Goal: Task Accomplishment & Management: Complete application form

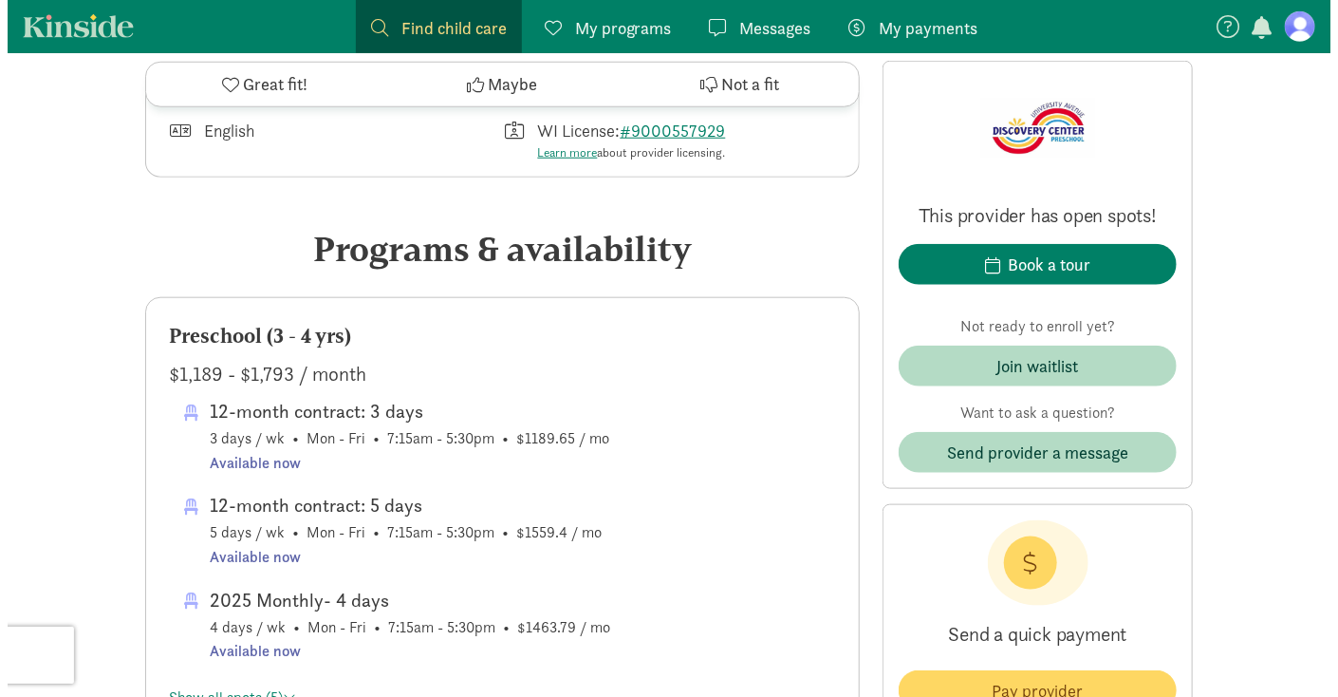
scroll to position [759, 0]
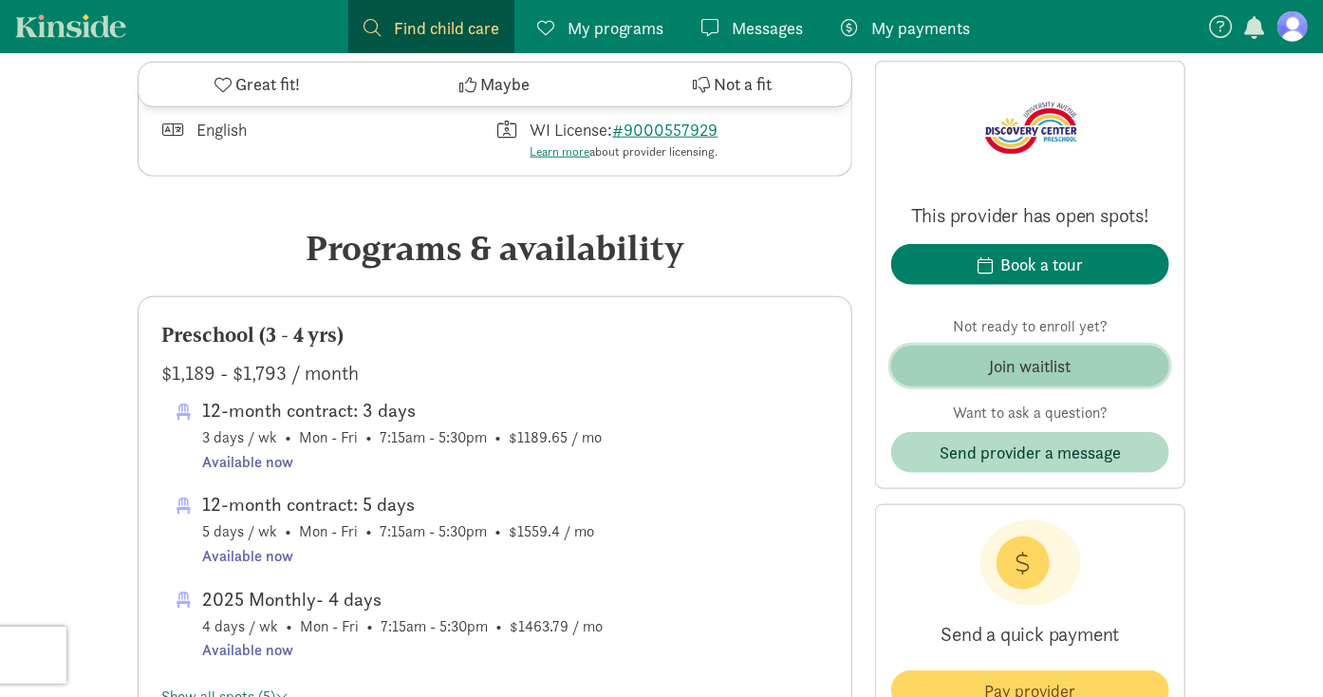
click at [999, 370] on div "Join waitlist" at bounding box center [1031, 366] width 82 height 26
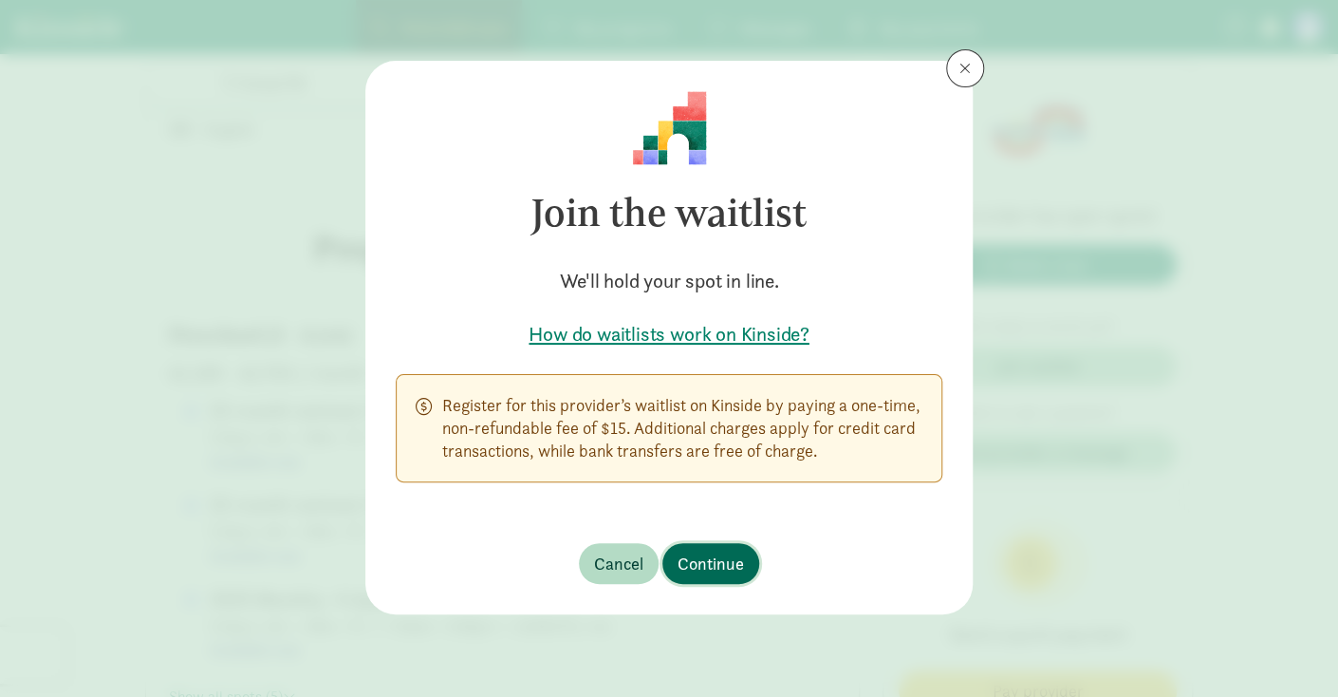
drag, startPoint x: 735, startPoint y: 560, endPoint x: 728, endPoint y: 365, distance: 194.7
click at [733, 402] on div "Join the waitlist We'll hold your spot in line. How do waitlists work on Kinsid…" at bounding box center [669, 337] width 608 height 553
click at [723, 327] on h5 "How do waitlists work on Kinside?" at bounding box center [669, 334] width 547 height 27
click at [731, 551] on span "Continue" at bounding box center [711, 564] width 66 height 26
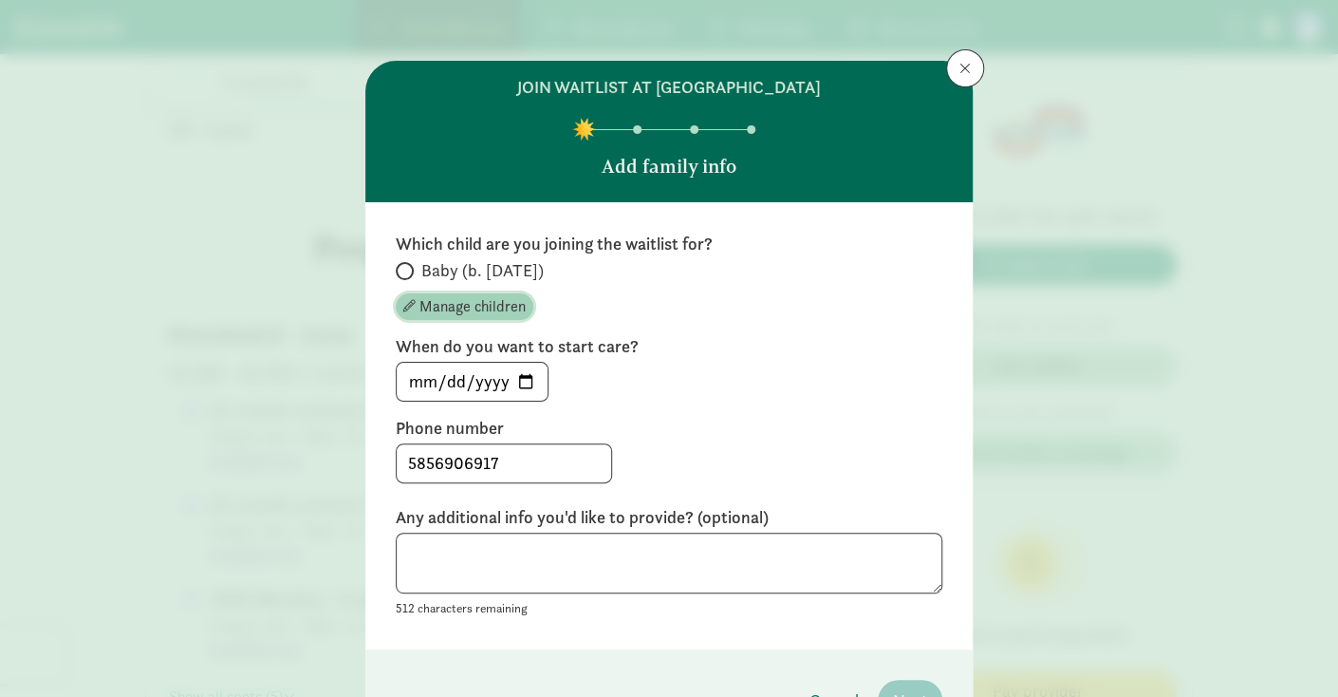
click at [433, 318] on span "Manage children" at bounding box center [473, 306] width 106 height 23
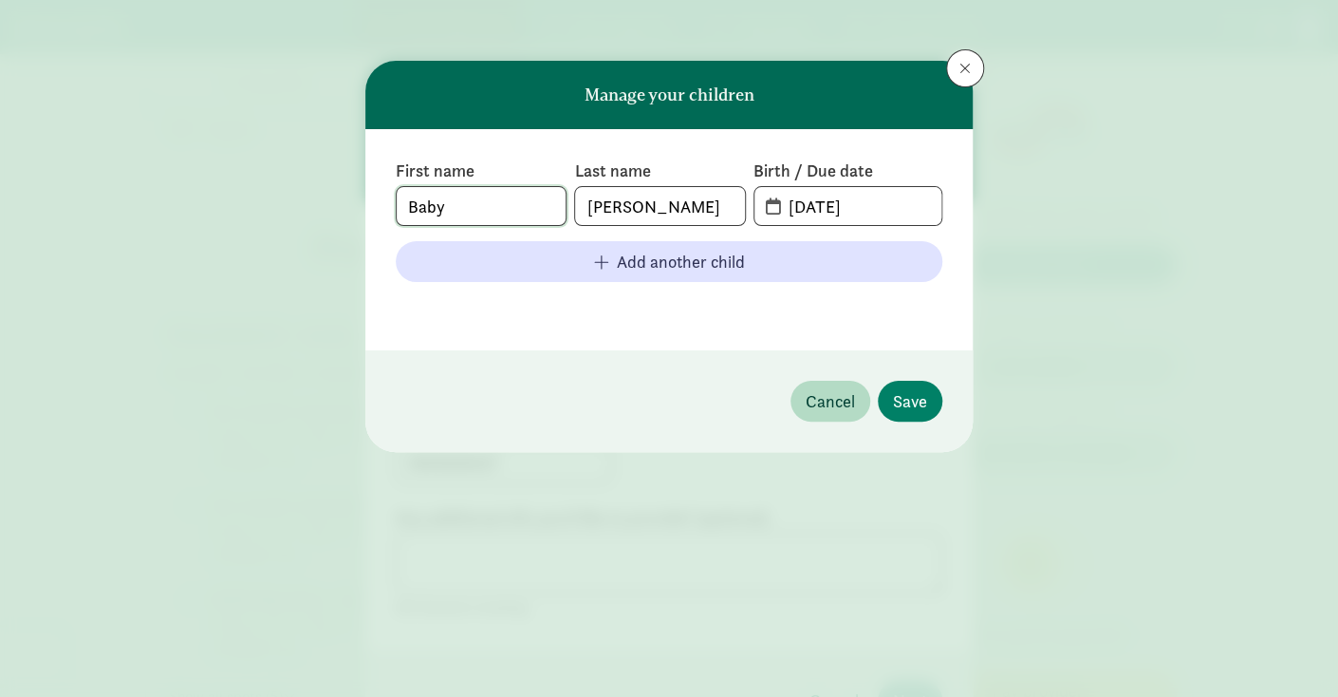
click at [418, 211] on input "Baby" at bounding box center [481, 206] width 169 height 38
click at [476, 206] on input "Baby" at bounding box center [481, 206] width 169 height 38
click at [475, 206] on input "Baby" at bounding box center [481, 206] width 169 height 38
type input "Anna"
click at [907, 405] on span "Save" at bounding box center [910, 401] width 34 height 26
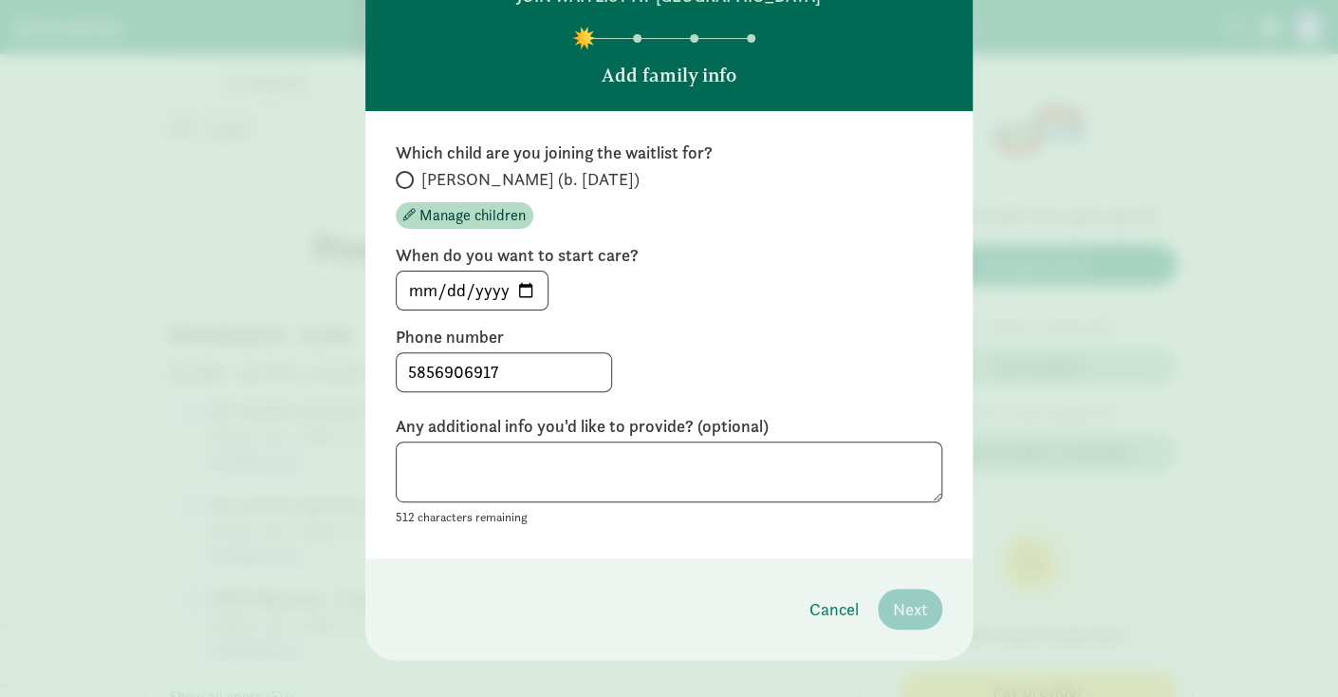
scroll to position [95, 0]
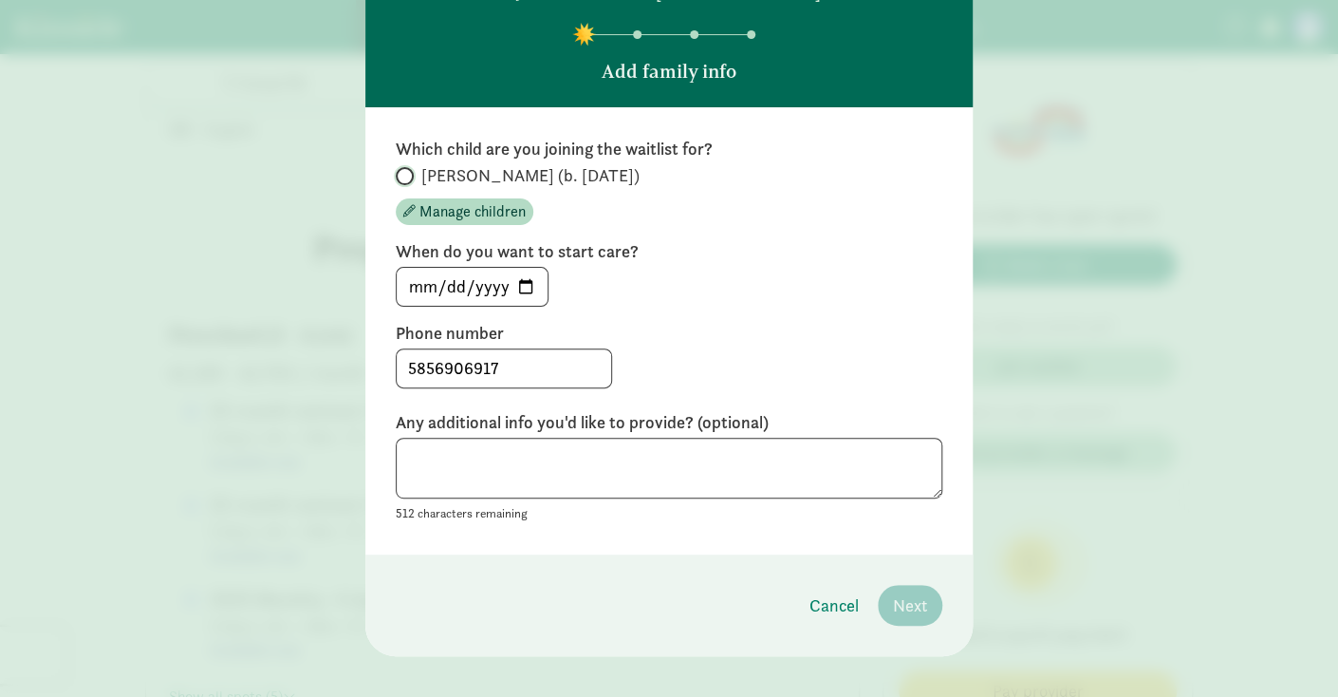
click at [399, 182] on input "Anna (b. August 2022)" at bounding box center [402, 176] width 12 height 12
radio input "true"
click at [520, 306] on input "2025-09-12" at bounding box center [472, 287] width 151 height 38
type input "2026-09-08"
click at [533, 476] on textarea at bounding box center [669, 469] width 547 height 62
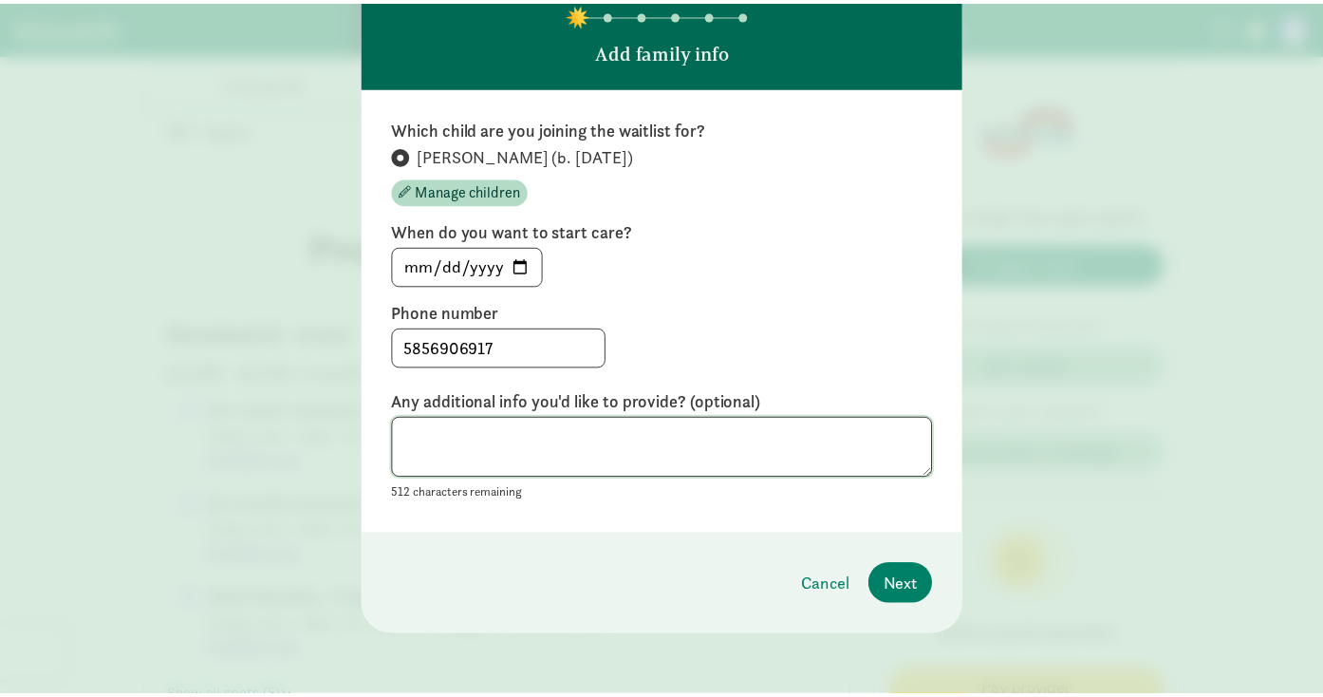
scroll to position [137, 0]
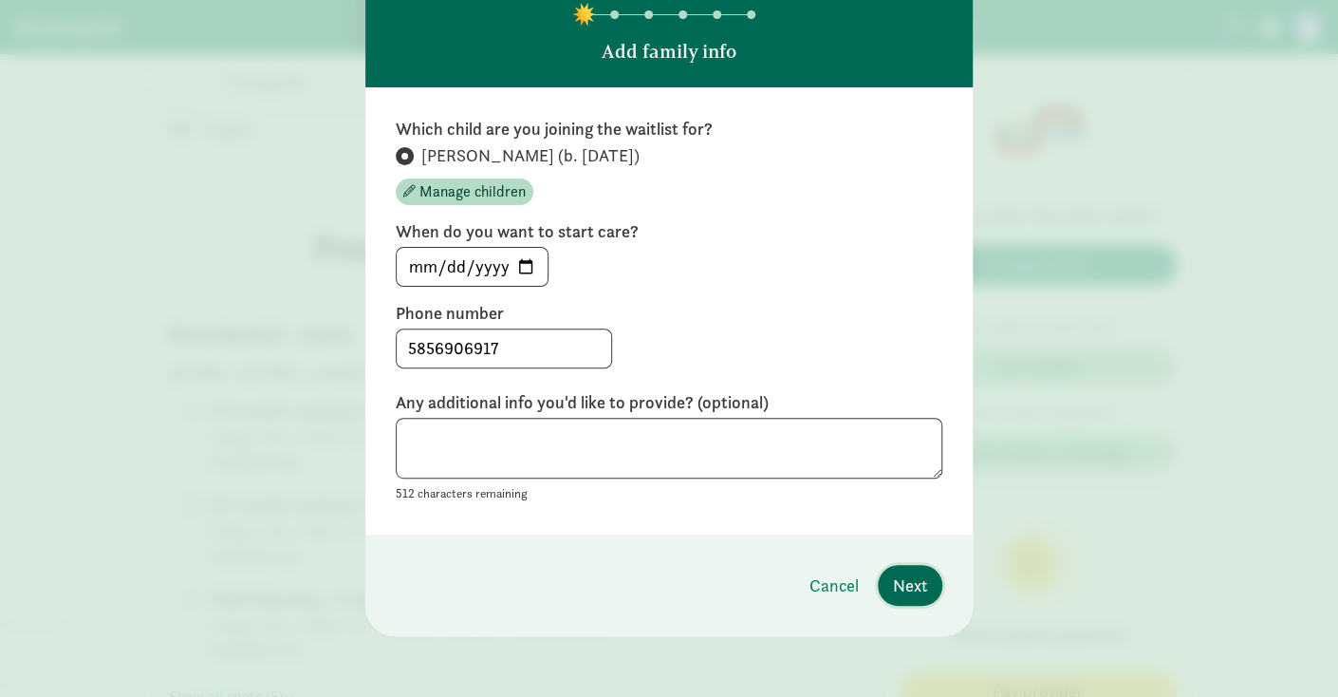
click at [922, 589] on span "Next" at bounding box center [910, 585] width 34 height 26
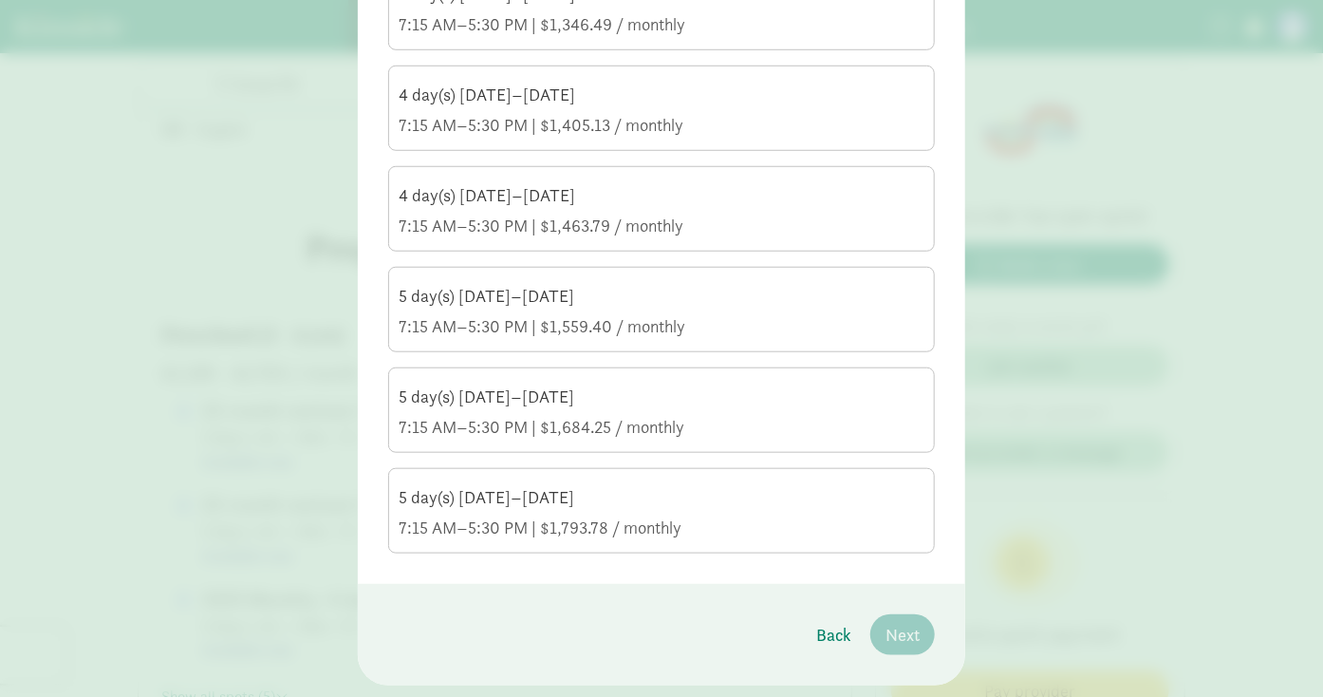
scroll to position [611, 0]
click at [522, 308] on div "5 day(s) Monday–Friday" at bounding box center [662, 296] width 526 height 23
click at [0, 0] on input "5 day(s) Monday–Friday 7:15 AM–5:30 PM | $1,559.40 / monthly" at bounding box center [0, 0] width 0 height 0
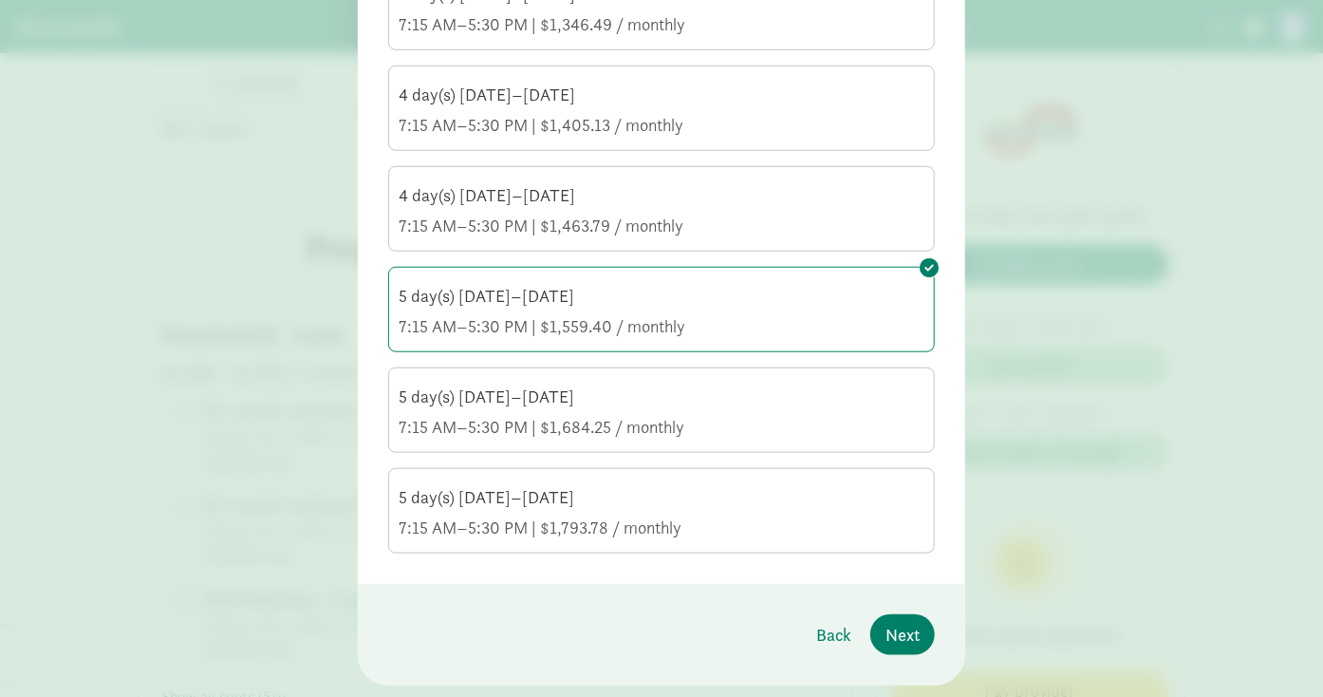
click at [654, 439] on div "7:15 AM–5:30 PM | $1,684.25 / monthly" at bounding box center [662, 427] width 526 height 23
click at [0, 0] on input "5 day(s) Monday–Friday 7:15 AM–5:30 PM | $1,684.25 / monthly" at bounding box center [0, 0] width 0 height 0
click at [646, 538] on div "7:15 AM–5:30 PM | $1,793.78 / monthly" at bounding box center [662, 527] width 526 height 23
click at [0, 0] on input "5 day(s) Monday–Friday 7:15 AM–5:30 PM | $1,793.78 / monthly" at bounding box center [0, 0] width 0 height 0
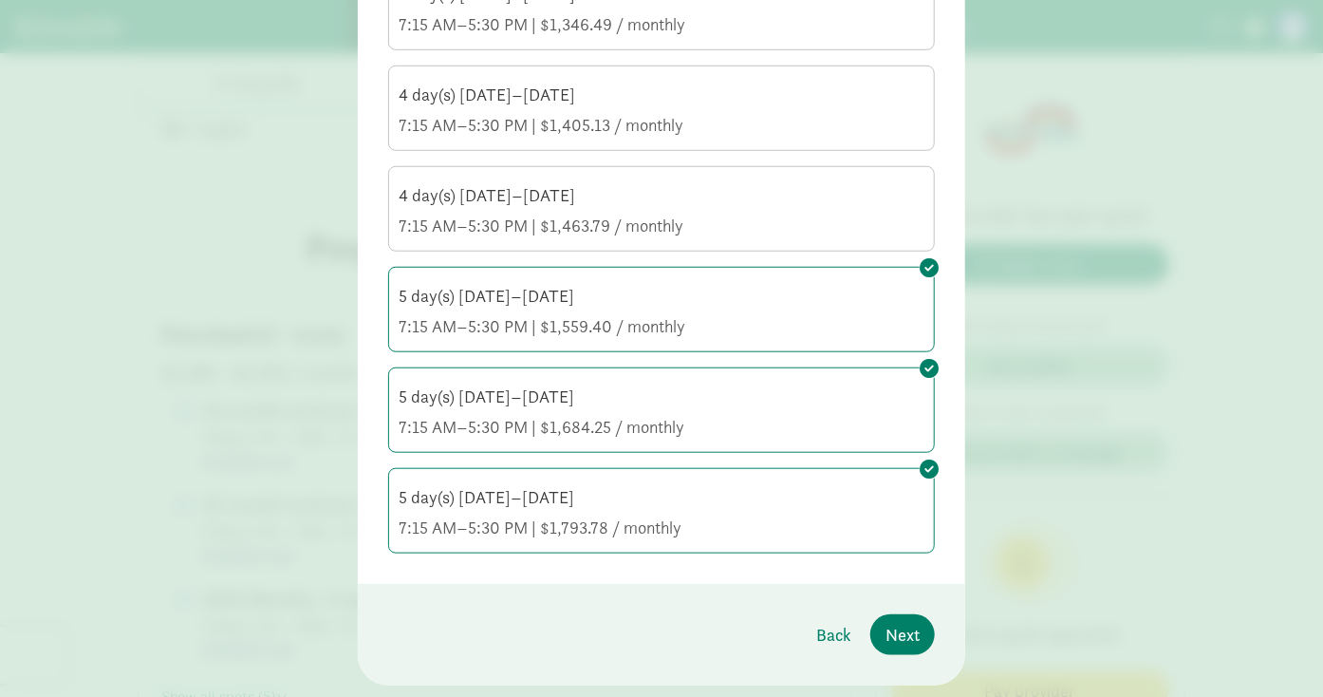
click at [608, 478] on div "Which care schedule are you interested in? Select all that apply. 3 day(s) Mond…" at bounding box center [661, 87] width 547 height 932
click at [600, 509] on div "5 day(s) Monday–Friday" at bounding box center [662, 497] width 526 height 23
click at [0, 0] on input "5 day(s) Monday–Friday 7:15 AM–5:30 PM | $1,793.78 / monthly" at bounding box center [0, 0] width 0 height 0
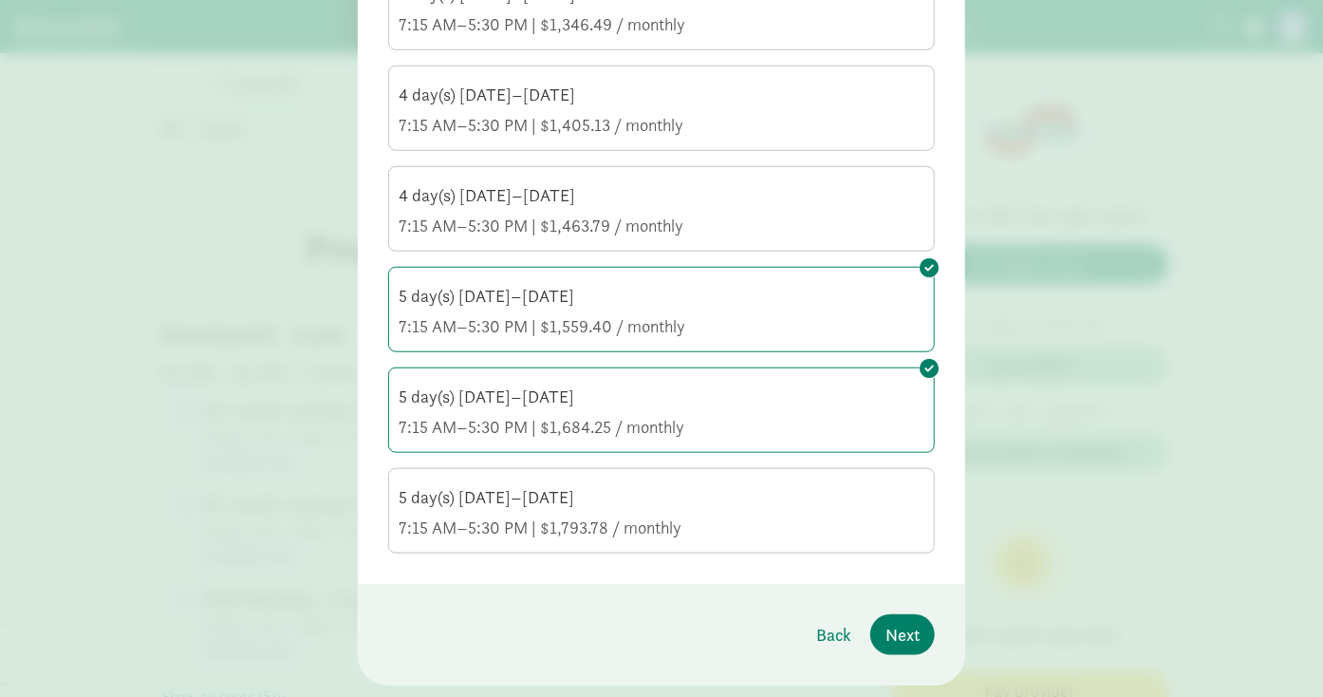
click at [596, 439] on div "7:15 AM–5:30 PM | $1,684.25 / monthly" at bounding box center [662, 427] width 526 height 23
click at [0, 0] on input "5 day(s) Monday–Friday 7:15 AM–5:30 PM | $1,684.25 / monthly" at bounding box center [0, 0] width 0 height 0
click at [896, 647] on span "Next" at bounding box center [903, 635] width 34 height 26
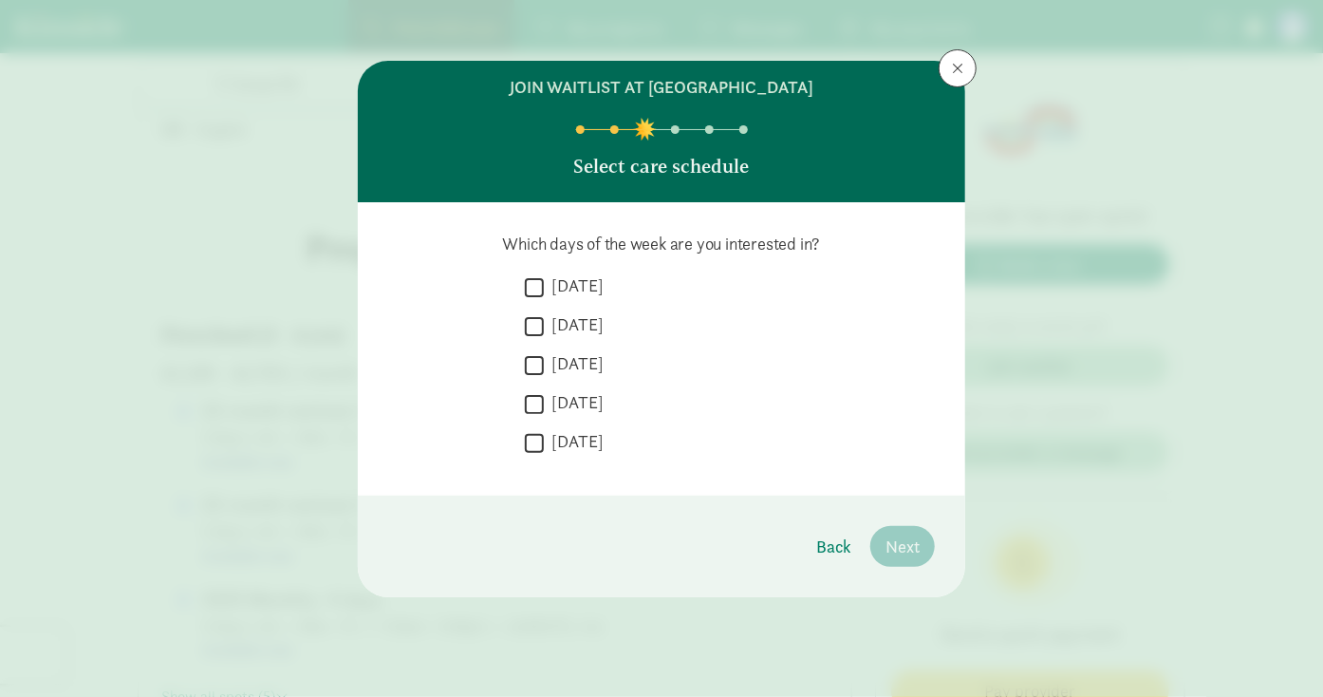
scroll to position [0, 0]
click at [543, 300] on input "Monday" at bounding box center [534, 287] width 19 height 26
checkbox input "true"
click at [540, 339] on input "Tuesday" at bounding box center [534, 326] width 19 height 26
checkbox input "true"
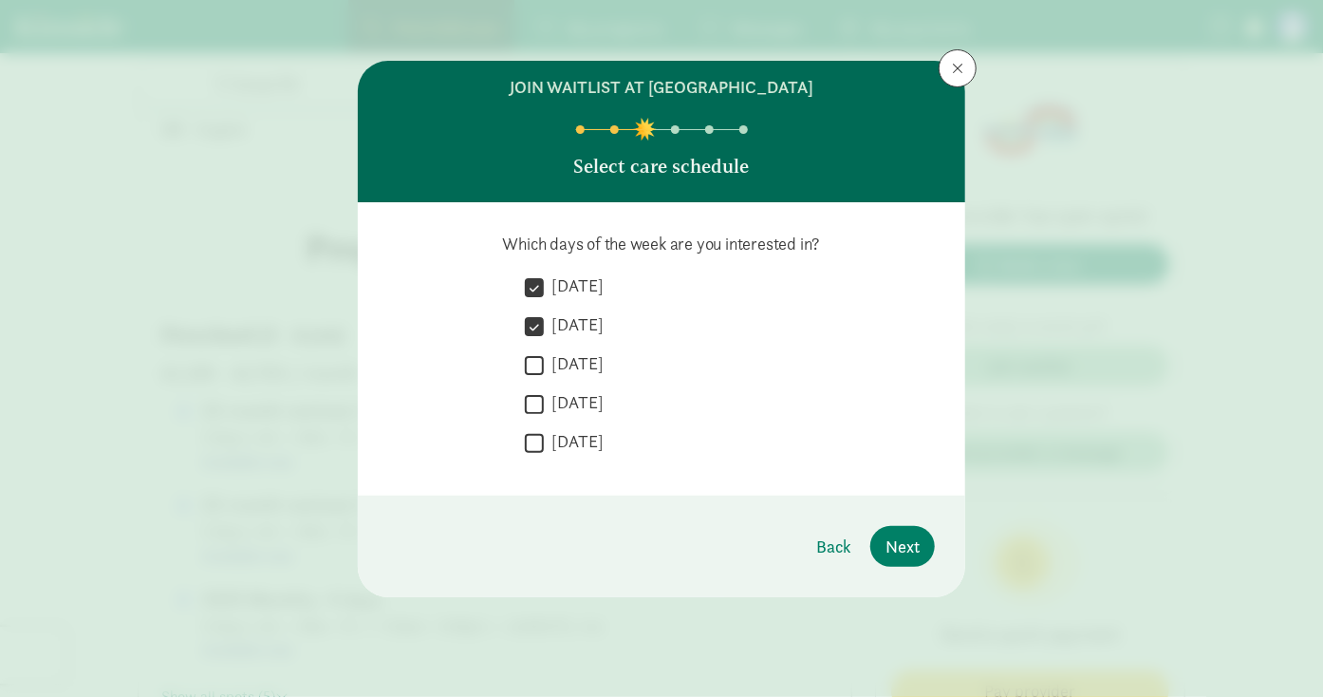
click at [537, 378] on input "Wednesday" at bounding box center [534, 365] width 19 height 26
checkbox input "true"
click at [533, 417] on input "Thursday" at bounding box center [534, 404] width 19 height 26
checkbox input "true"
click at [539, 456] on input "Friday" at bounding box center [534, 443] width 19 height 26
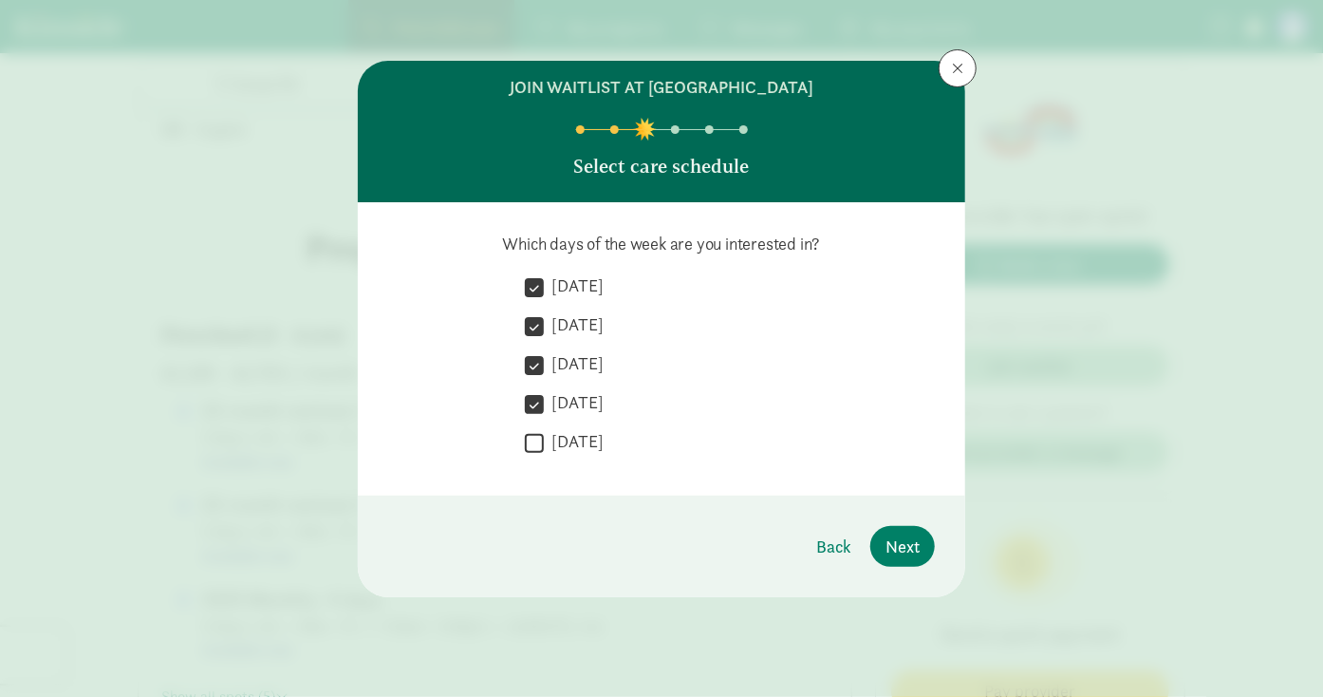
checkbox input "true"
click at [909, 559] on span "Next" at bounding box center [903, 546] width 34 height 26
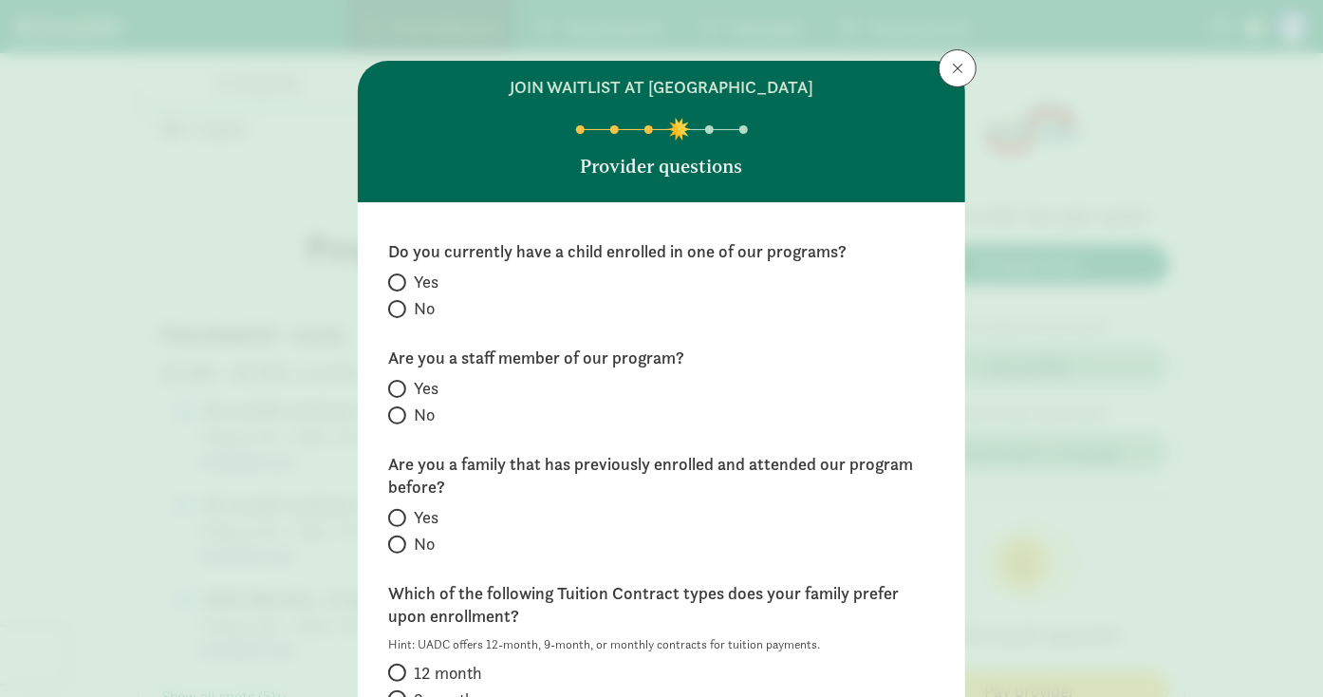
click at [399, 318] on span at bounding box center [397, 309] width 18 height 18
click at [399, 315] on input "No" at bounding box center [394, 309] width 12 height 12
radio input "true"
click at [389, 421] on input "No" at bounding box center [394, 415] width 12 height 12
radio input "true"
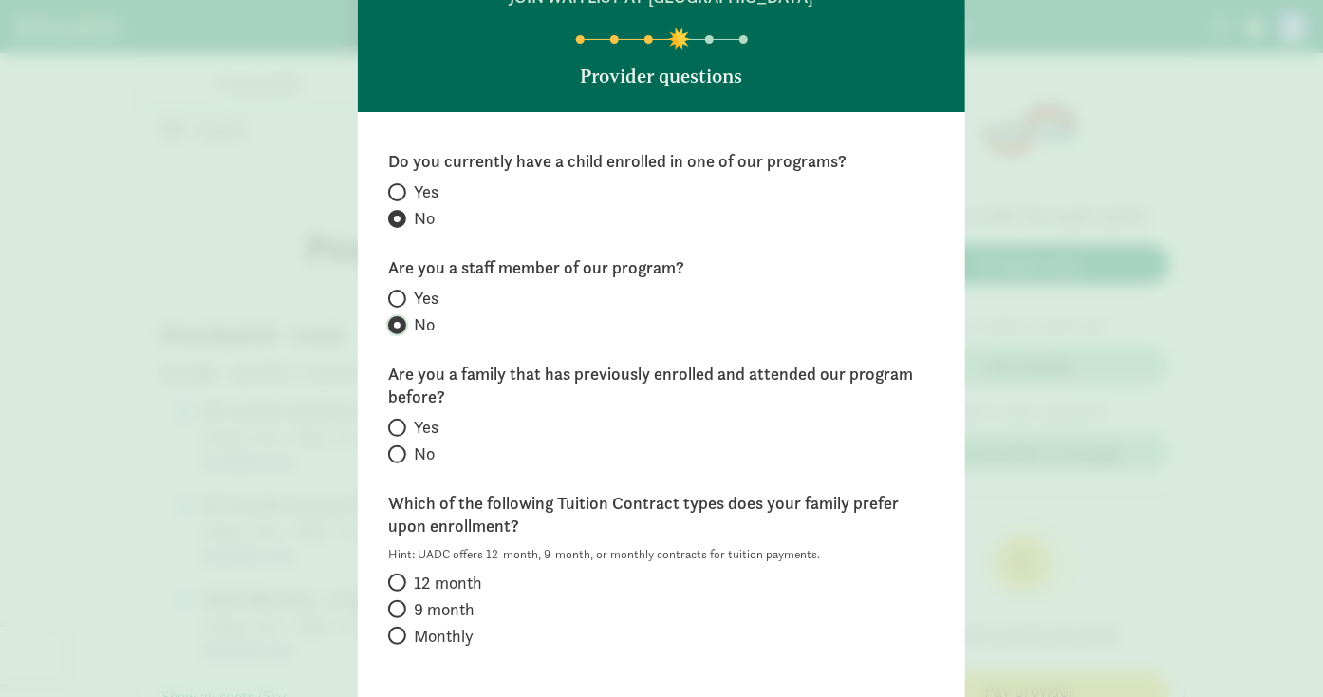
scroll to position [95, 0]
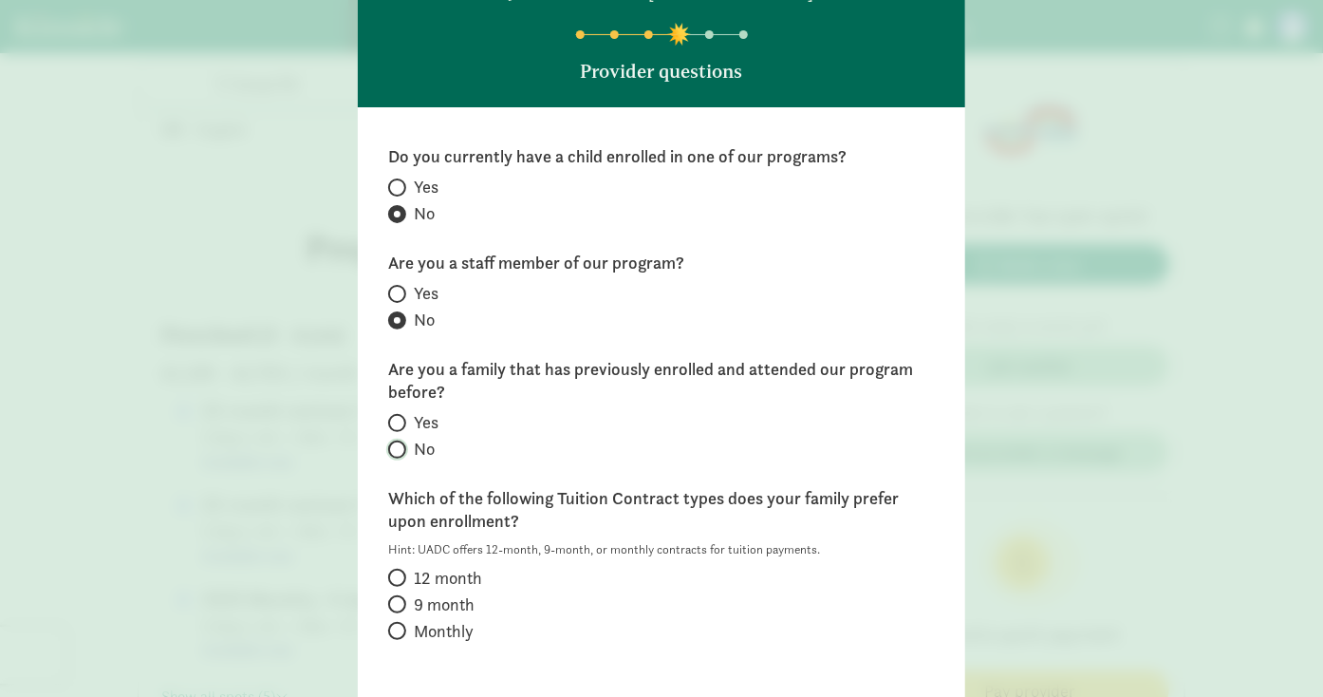
click at [388, 456] on input "No" at bounding box center [394, 449] width 12 height 12
radio input "true"
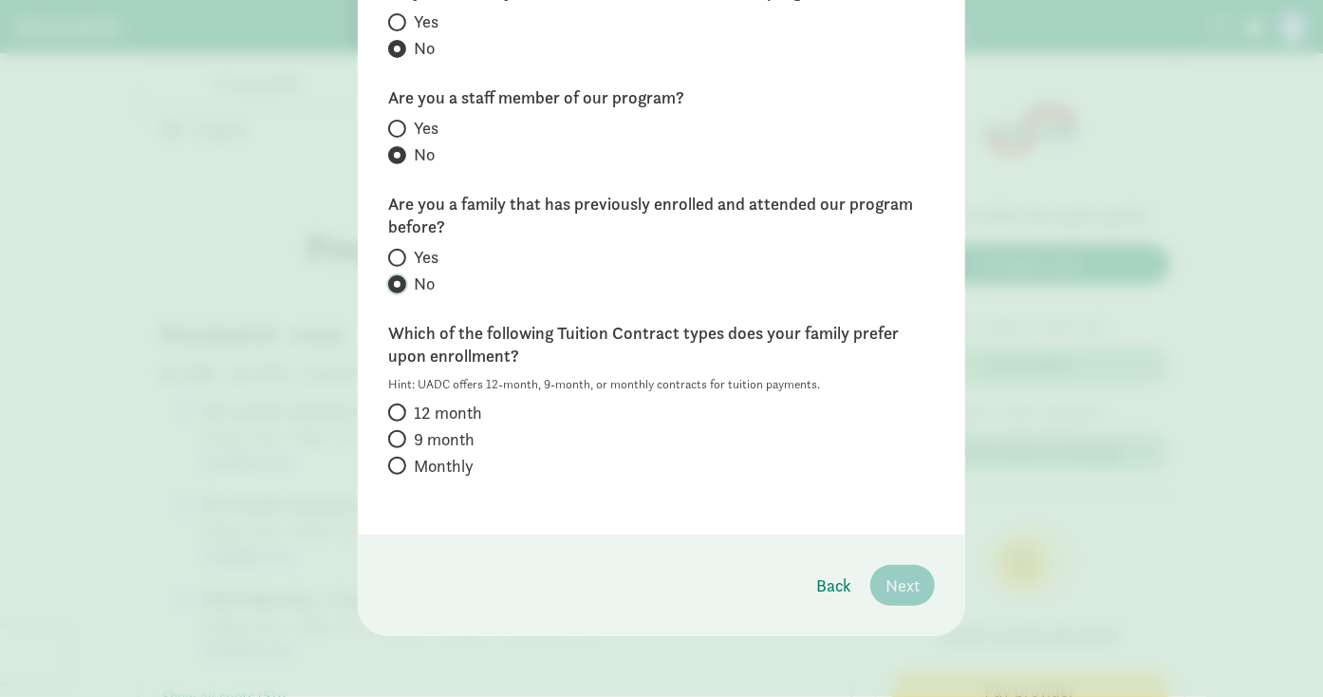
scroll to position [282, 0]
click at [455, 406] on span "12 month" at bounding box center [448, 413] width 68 height 23
click at [401, 406] on input "12 month" at bounding box center [394, 412] width 12 height 12
radio input "true"
click at [888, 578] on span "Next" at bounding box center [903, 585] width 34 height 26
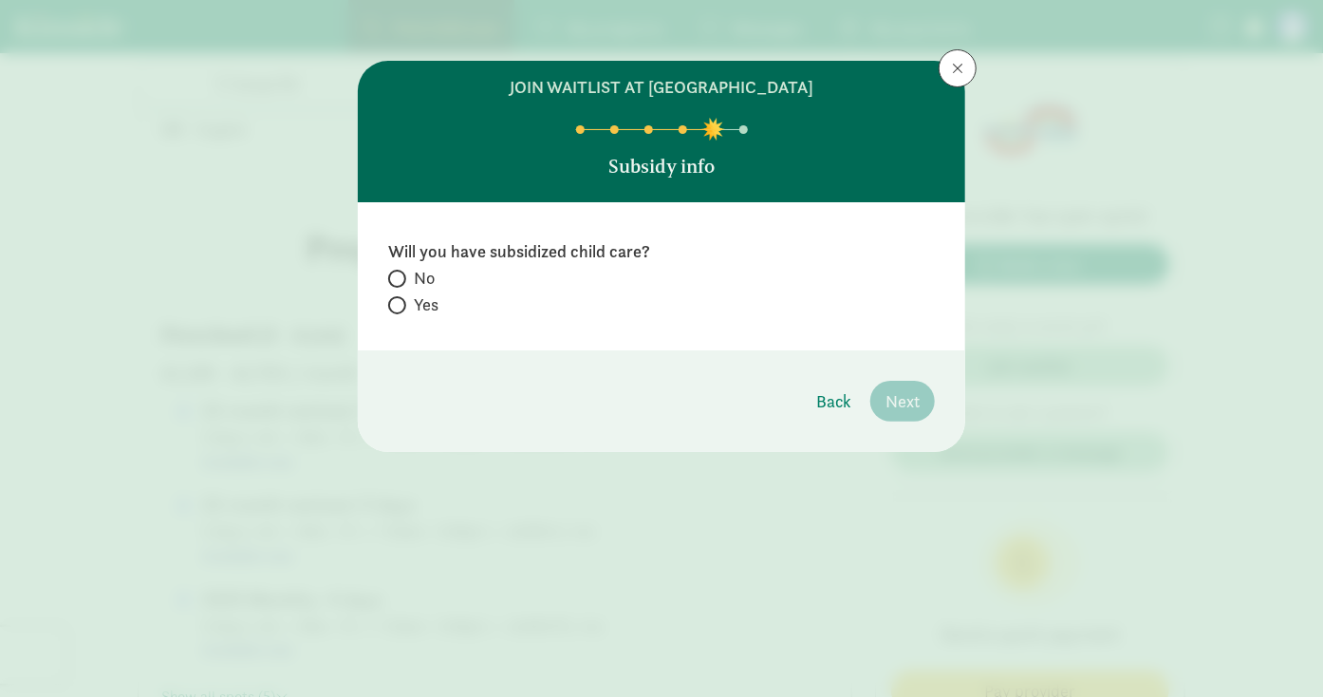
scroll to position [0, 0]
drag, startPoint x: 398, startPoint y: 331, endPoint x: 396, endPoint y: 306, distance: 25.7
click at [397, 314] on div "No Yes" at bounding box center [661, 293] width 547 height 53
click at [395, 285] on input "No" at bounding box center [394, 278] width 12 height 12
radio input "true"
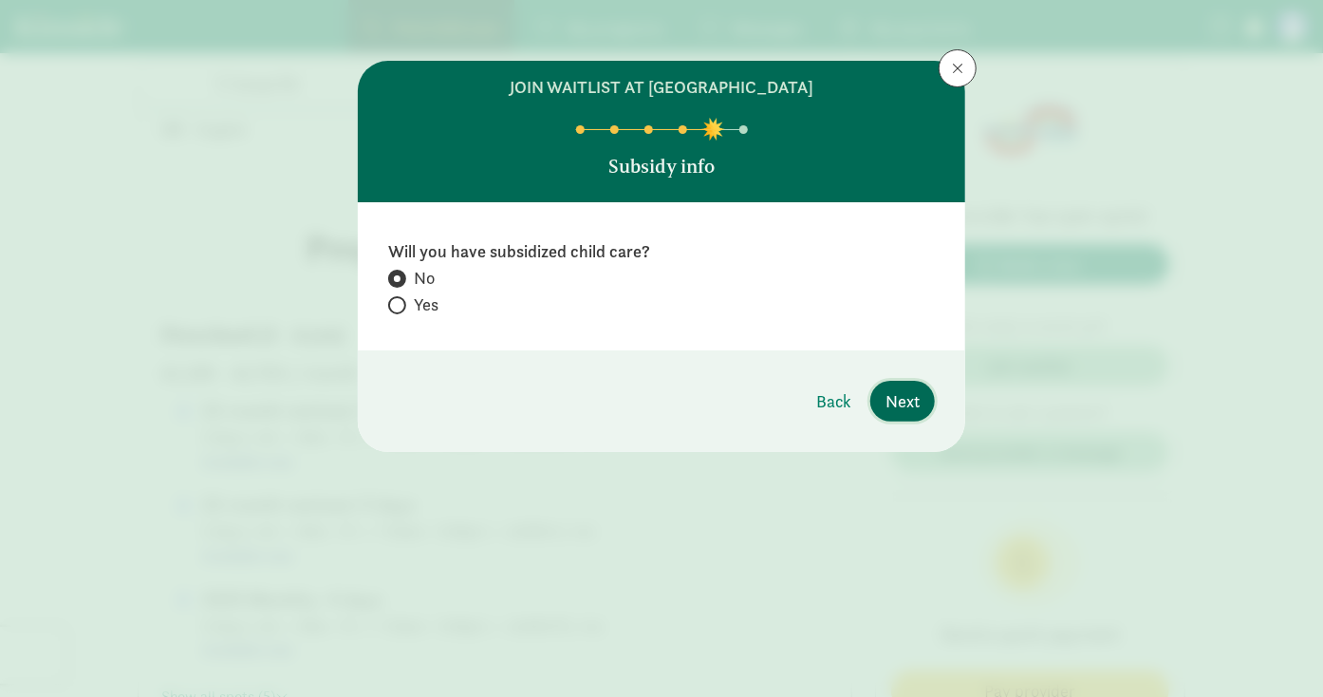
click at [903, 414] on span "Next" at bounding box center [903, 401] width 34 height 26
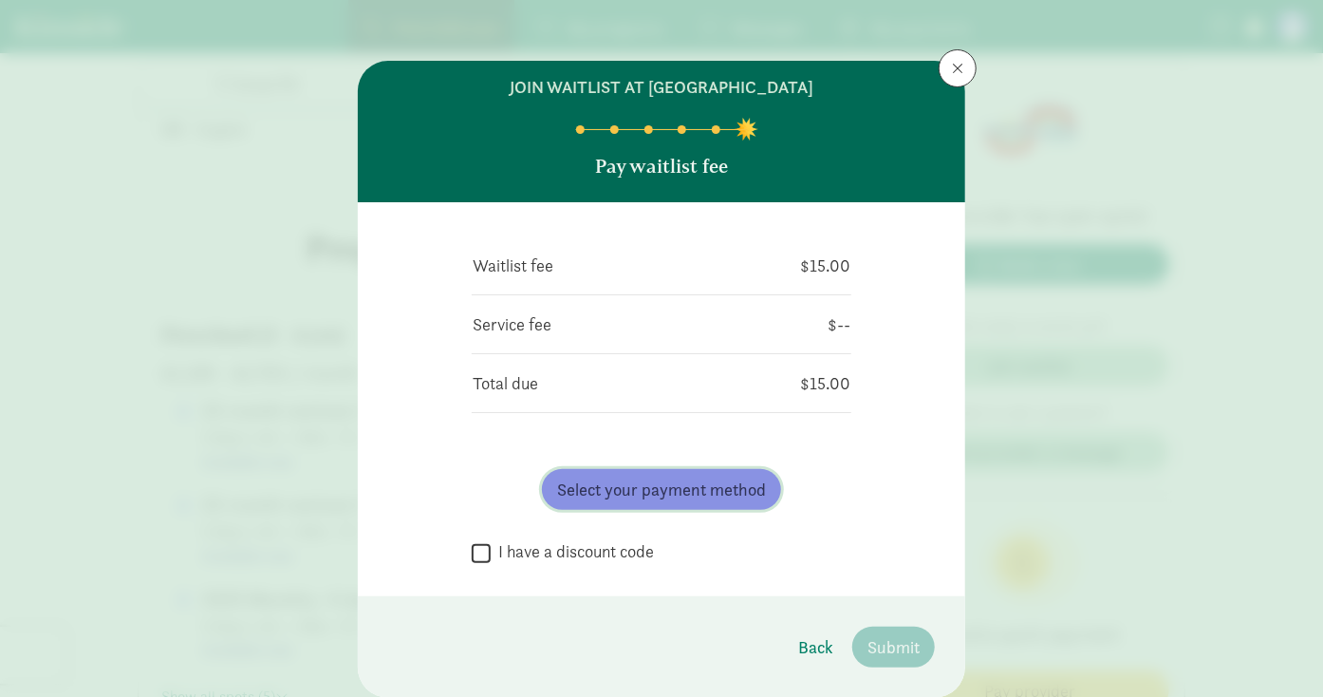
click at [659, 502] on span "Select your payment method" at bounding box center [661, 490] width 209 height 26
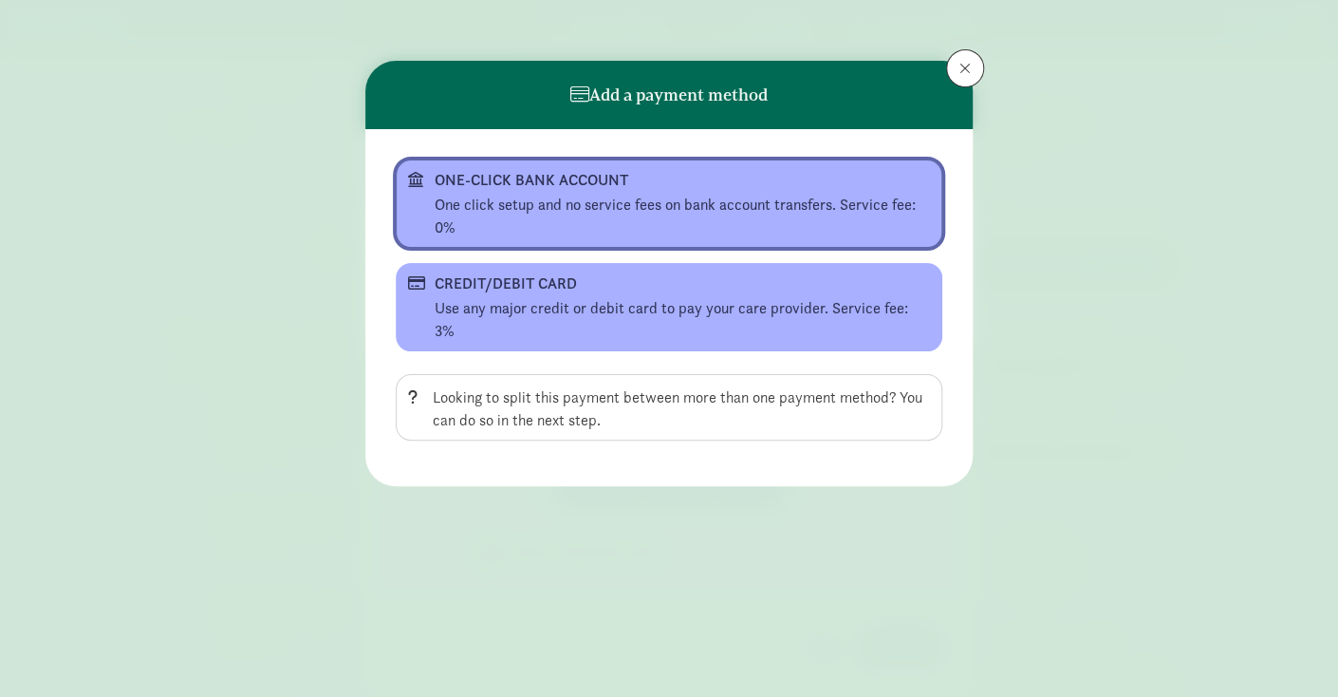
click at [538, 220] on div "One click setup and no service fees on bank account transfers. Service fee: 0%" at bounding box center [682, 217] width 495 height 46
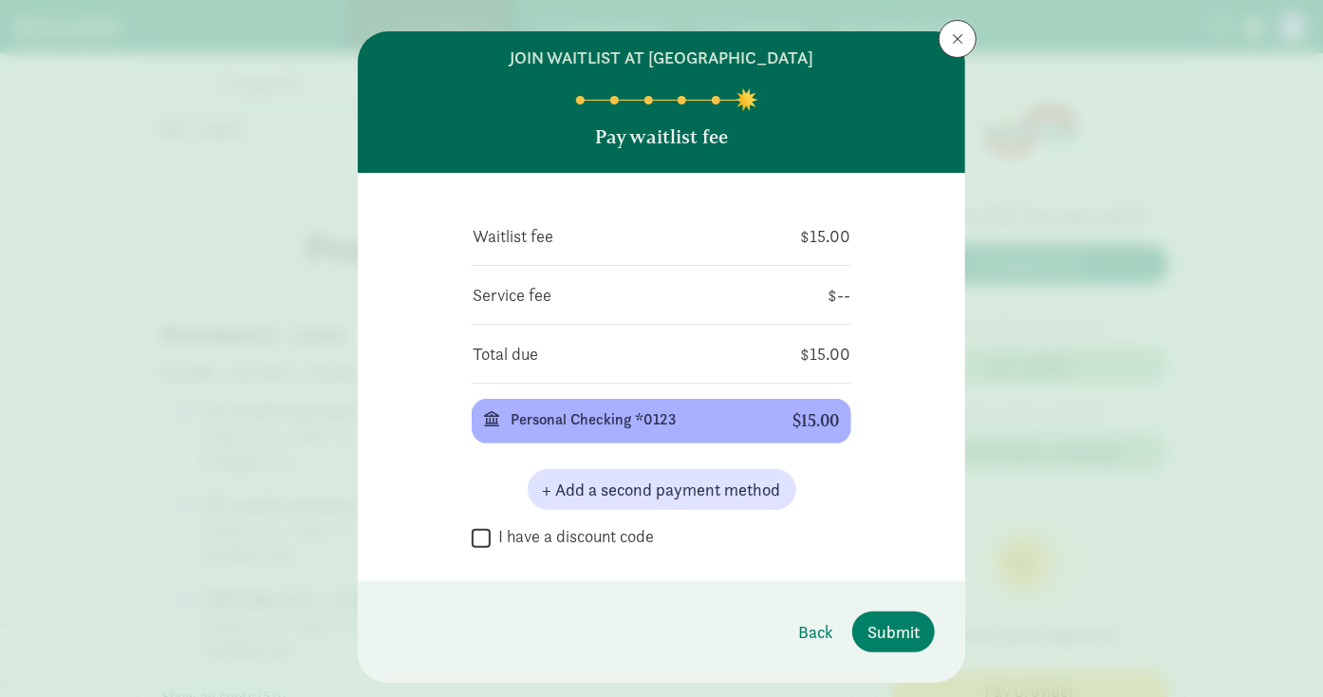
scroll to position [95, 0]
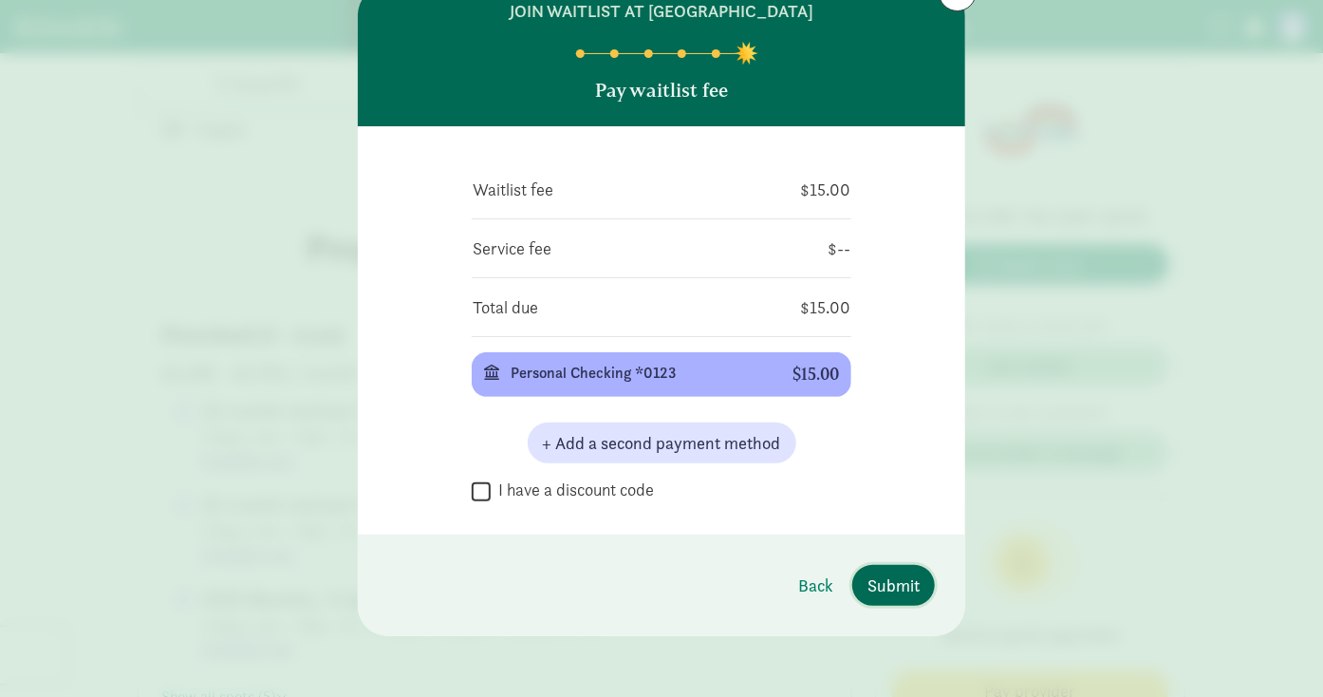
click at [876, 579] on span "Submit" at bounding box center [894, 585] width 52 height 26
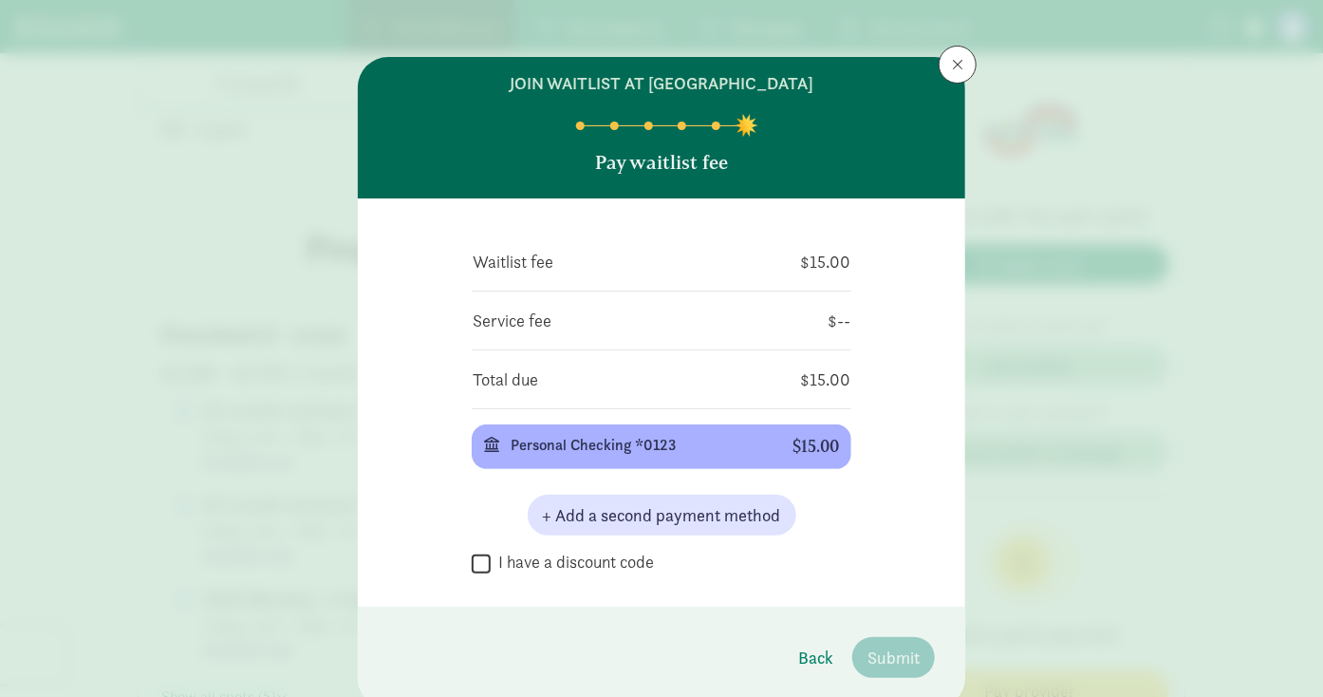
scroll to position [0, 0]
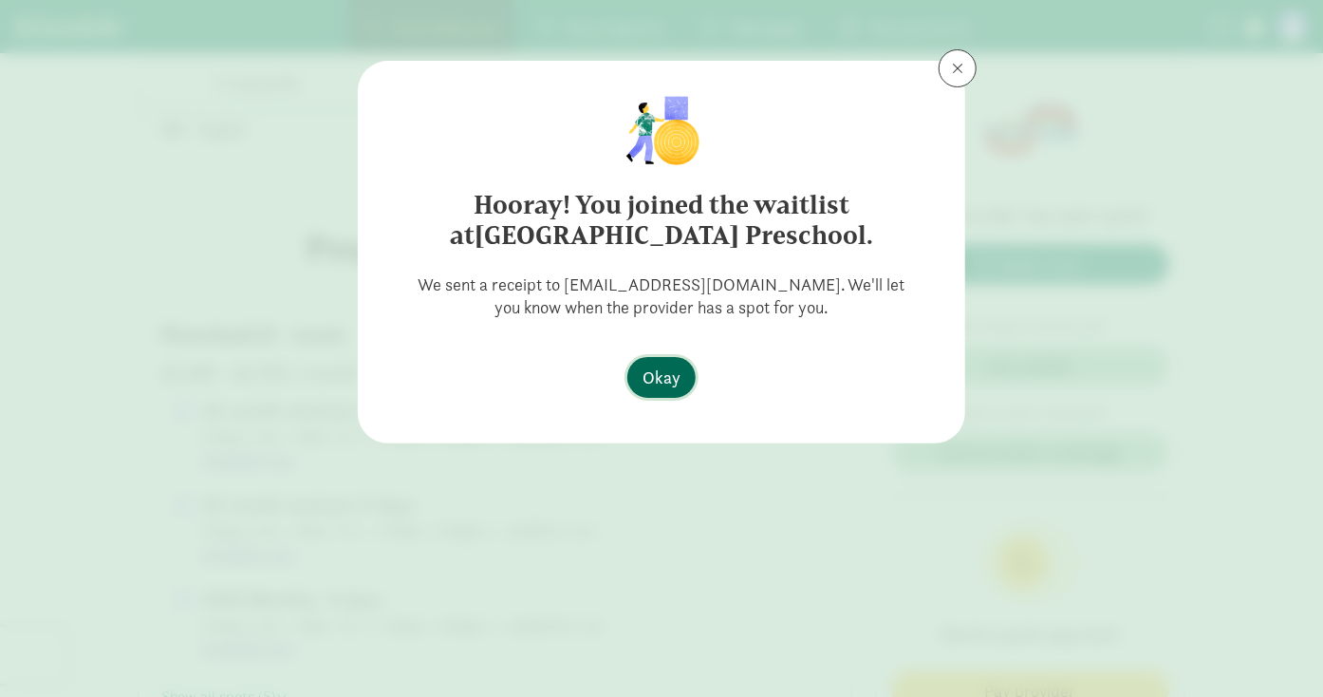
click at [665, 365] on span "Okay" at bounding box center [662, 378] width 38 height 26
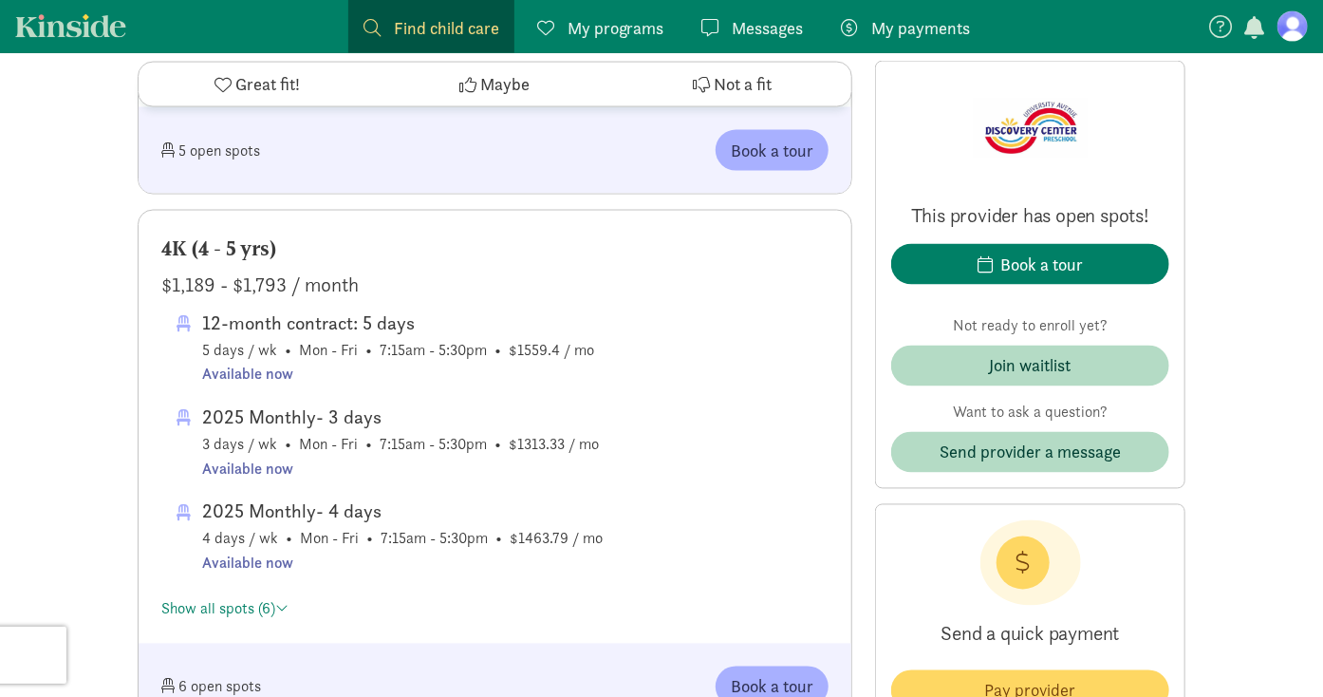
scroll to position [1387, 0]
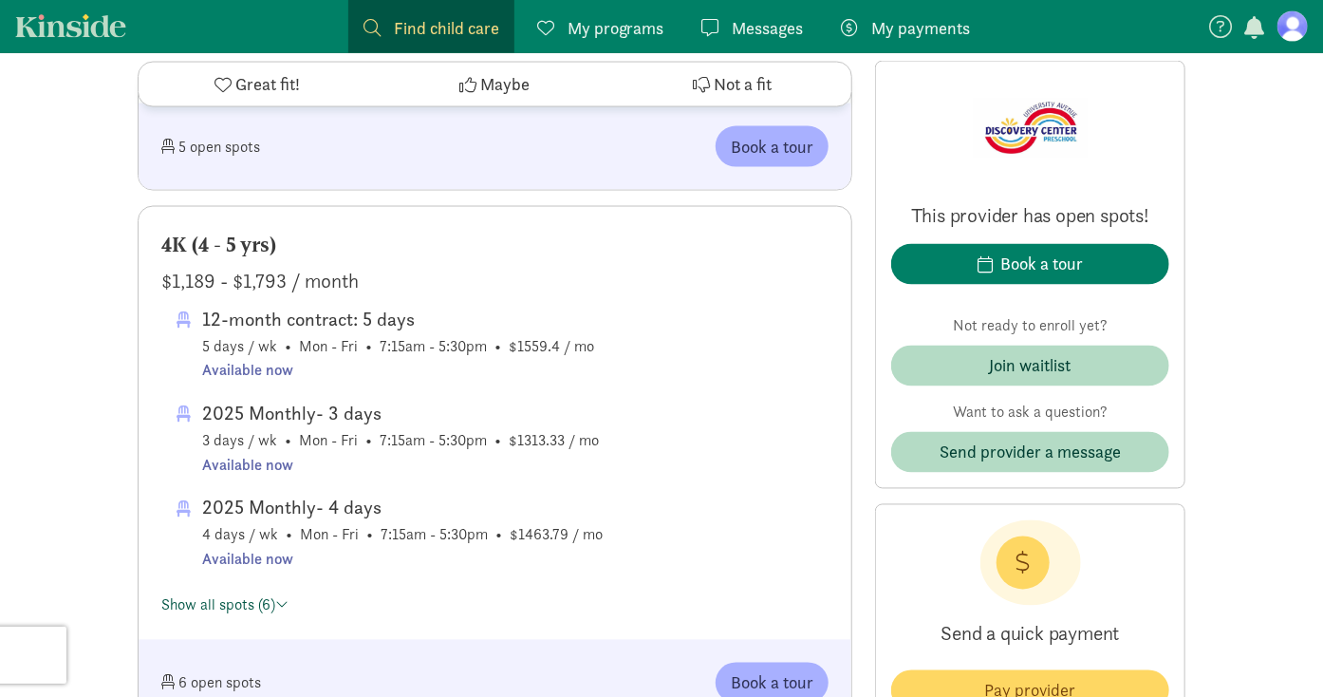
click at [243, 597] on link "Show all spots (6)" at bounding box center [224, 605] width 127 height 20
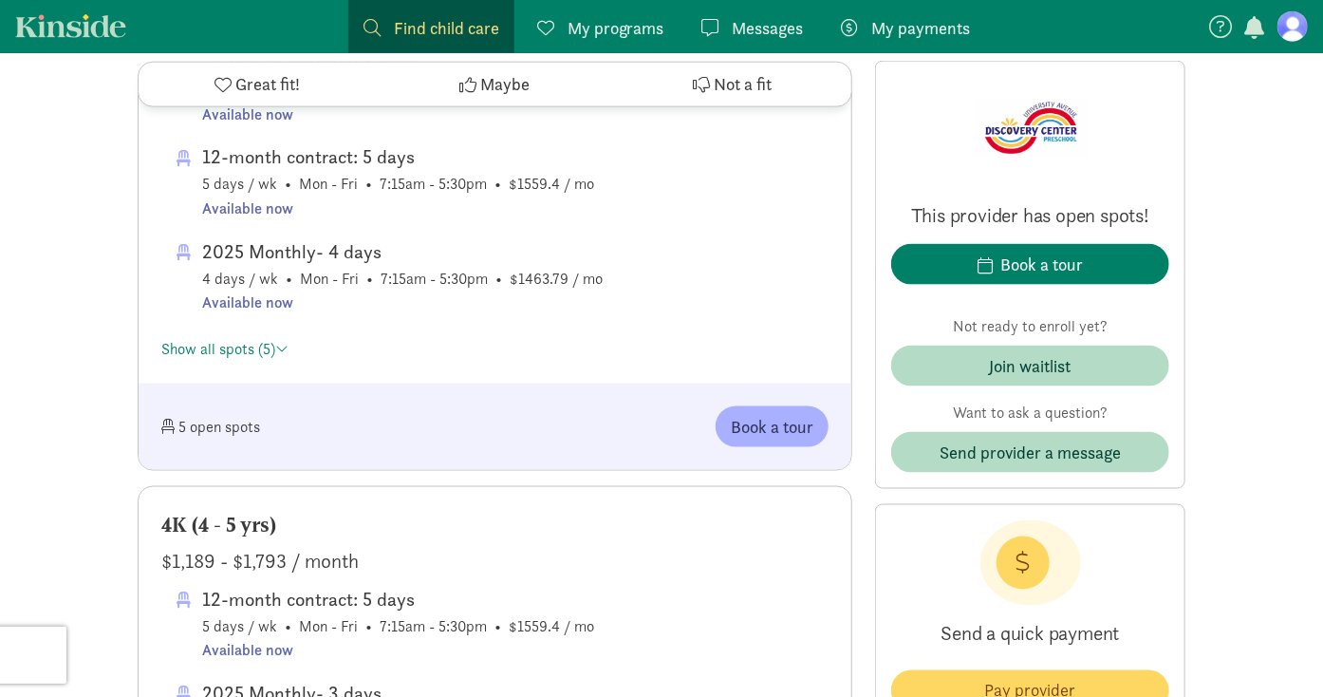
scroll to position [1102, 0]
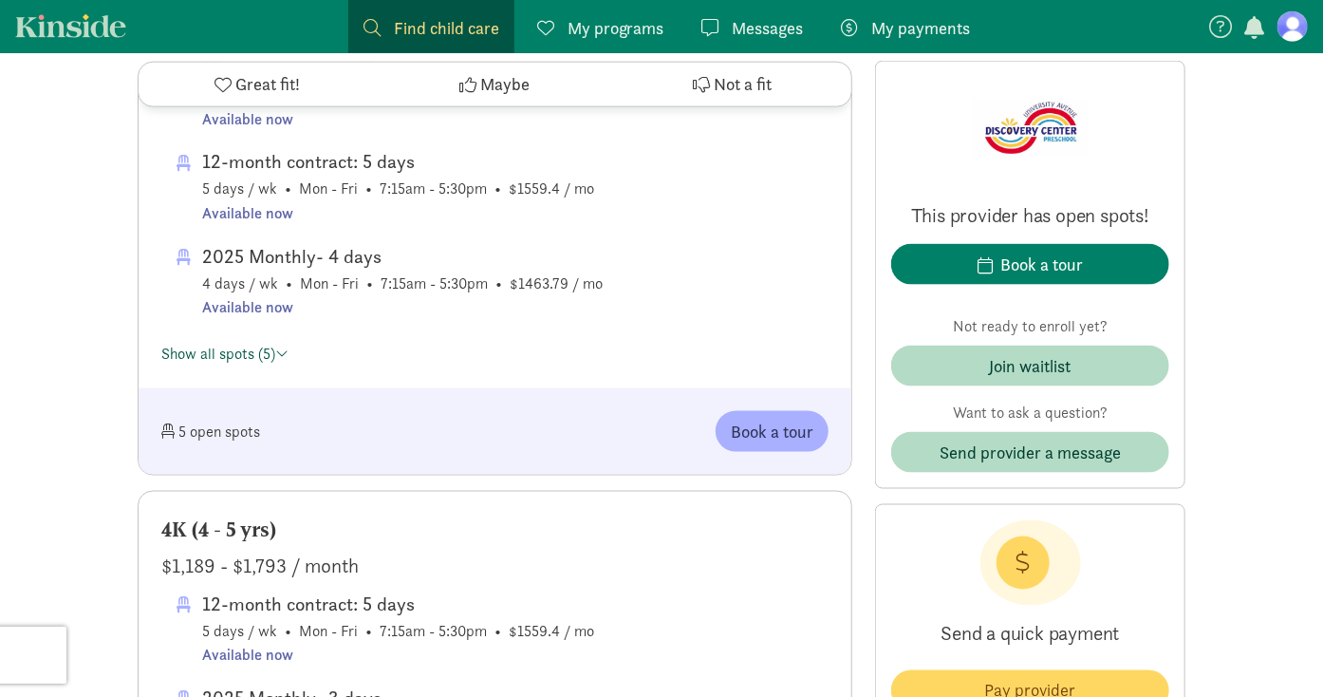
click at [244, 360] on link "Show all spots (5)" at bounding box center [224, 354] width 127 height 20
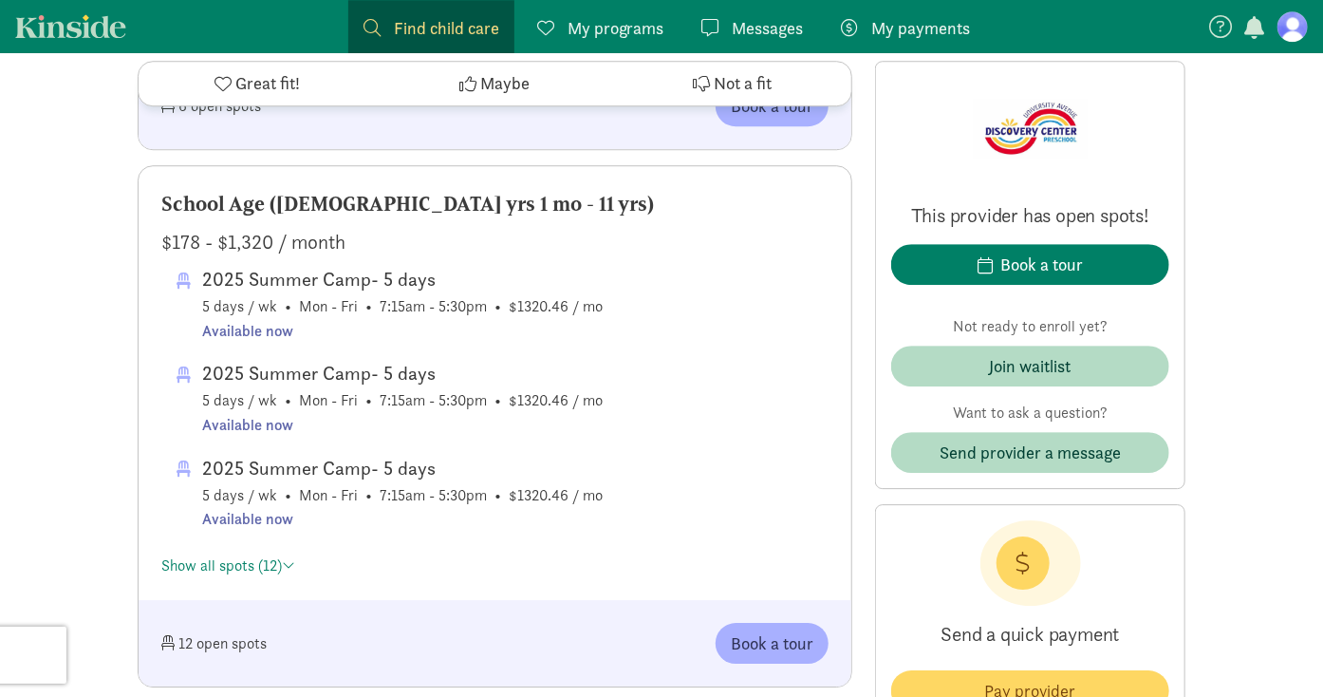
scroll to position [2431, 0]
